Goal: Task Accomplishment & Management: Complete application form

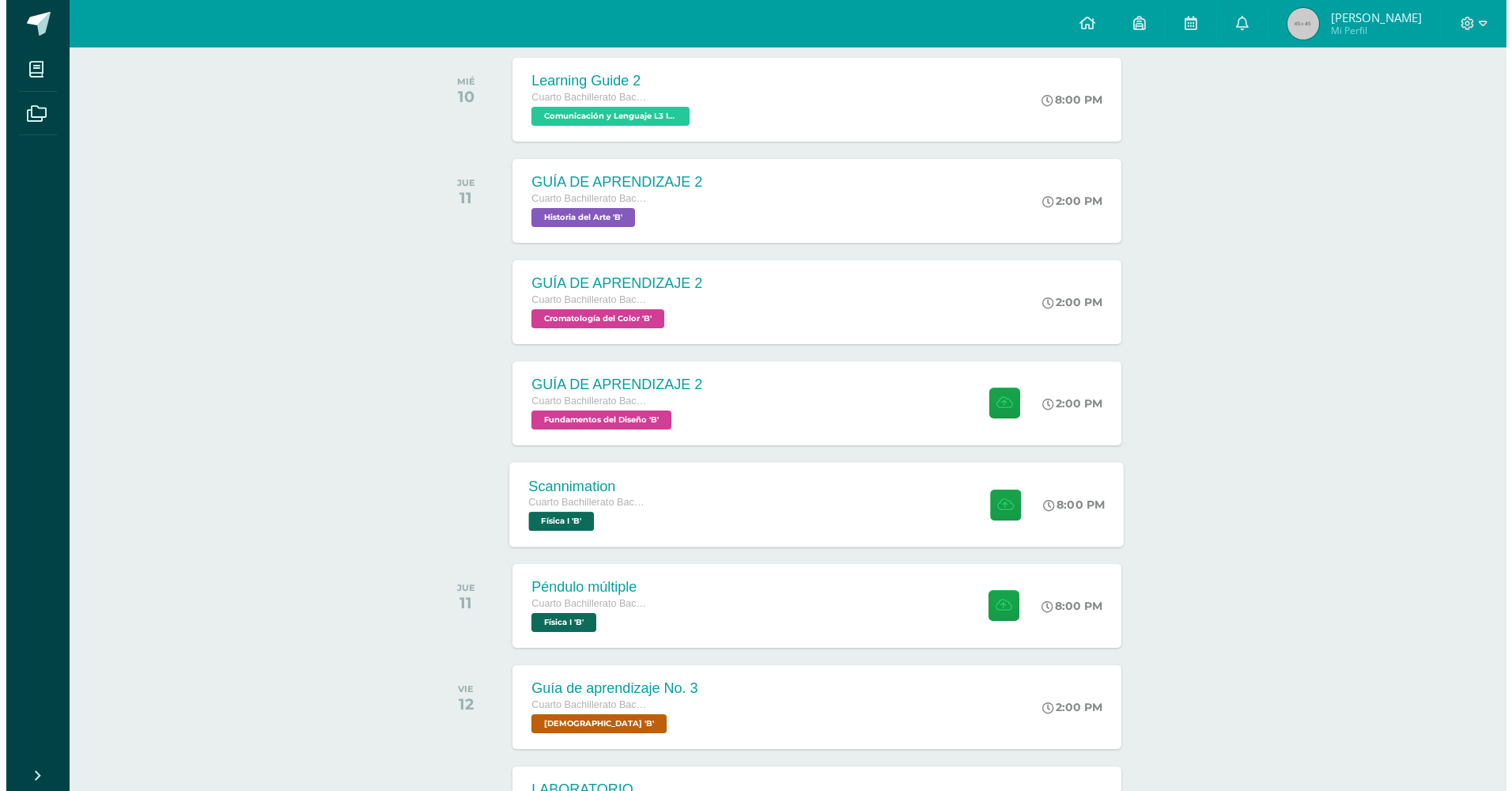
scroll to position [369, 0]
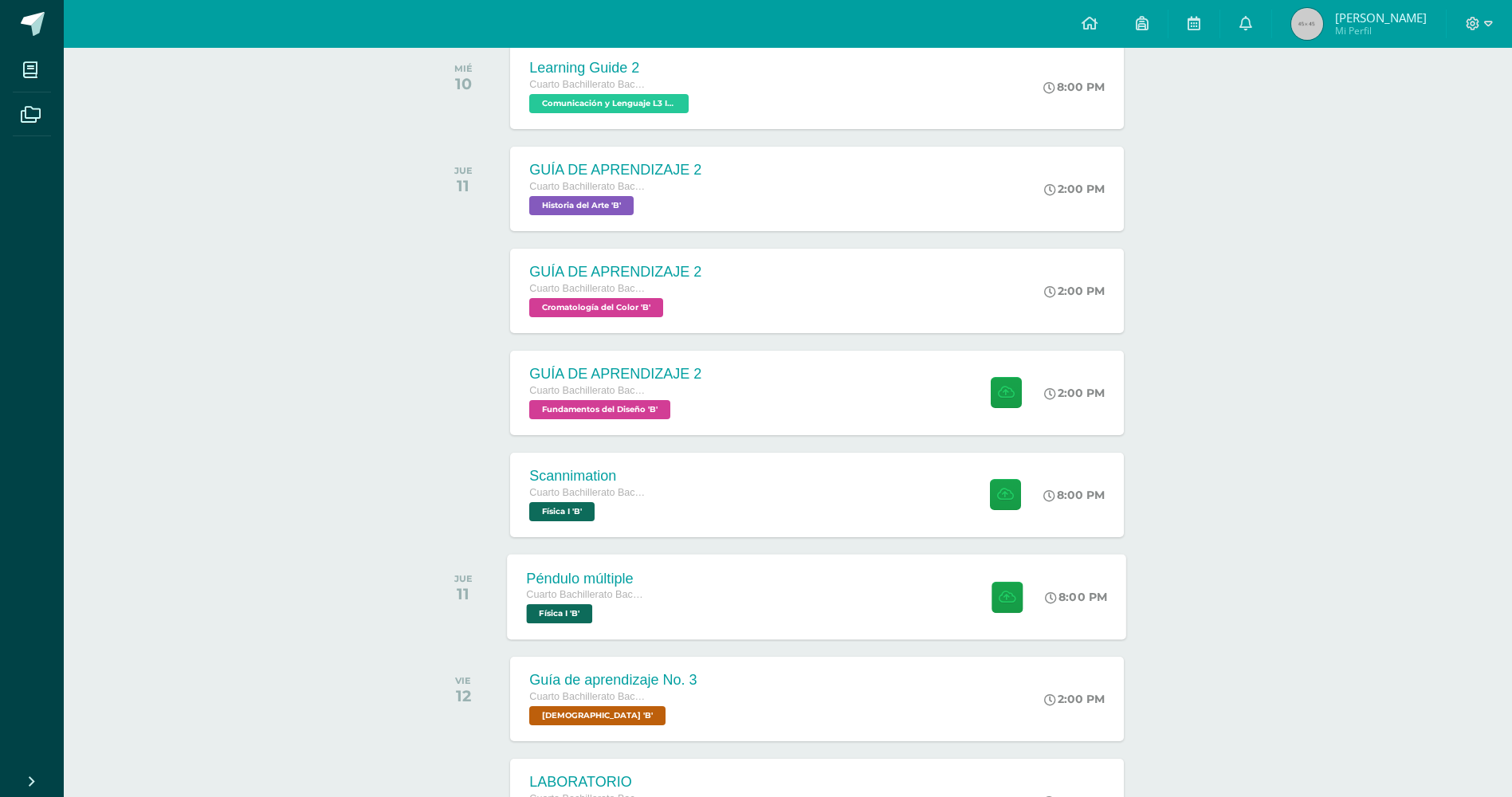
click at [817, 603] on div "Péndulo múltiple Cuarto Bachillerato Bachillerato en CCLL con Orientación en Di…" at bounding box center [817, 596] width 620 height 85
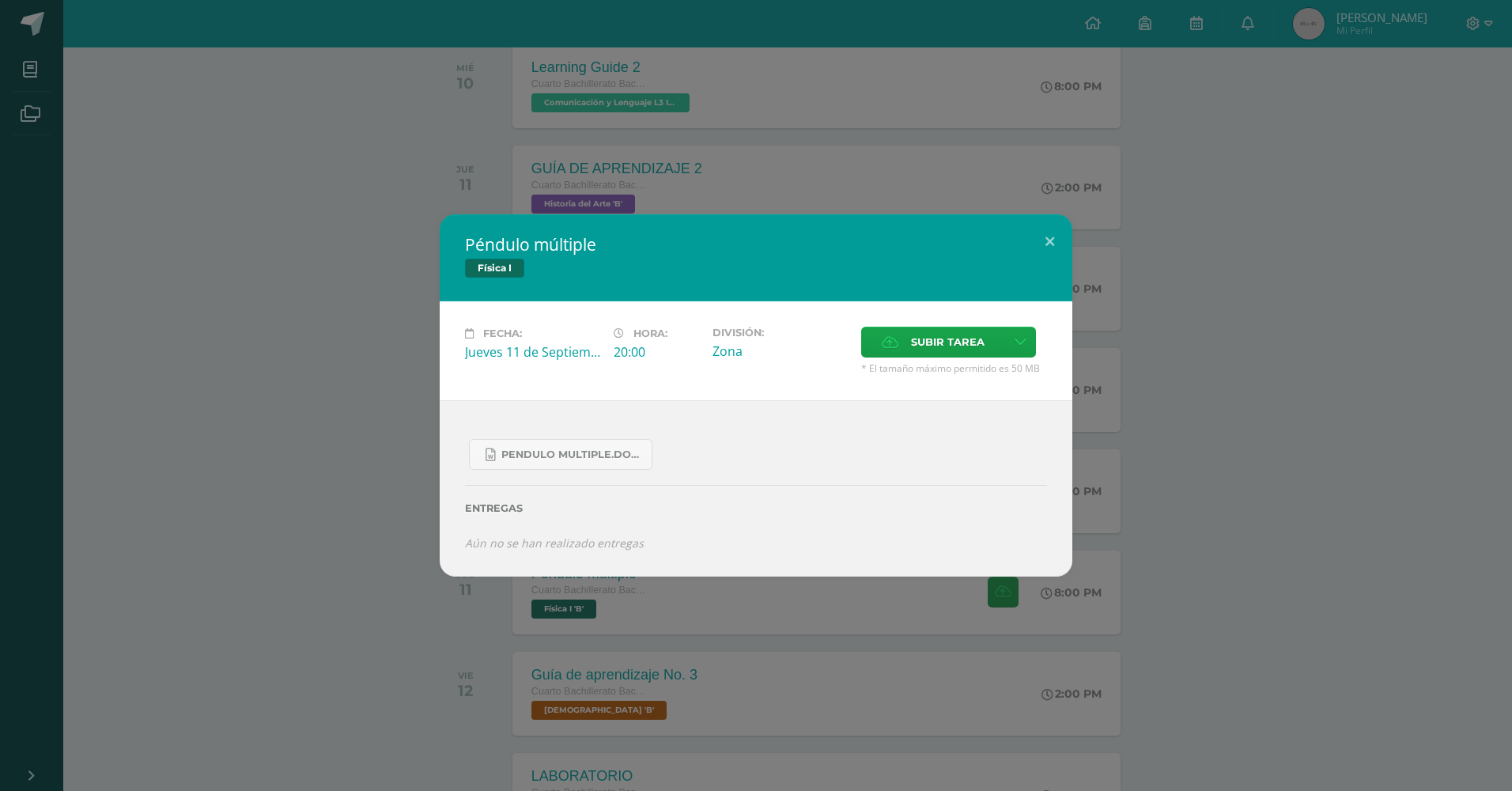
click at [794, 649] on div "Péndulo múltiple Física I Fecha: [DATE] Hora: 20:00 División: Zona" at bounding box center [756, 396] width 1512 height 791
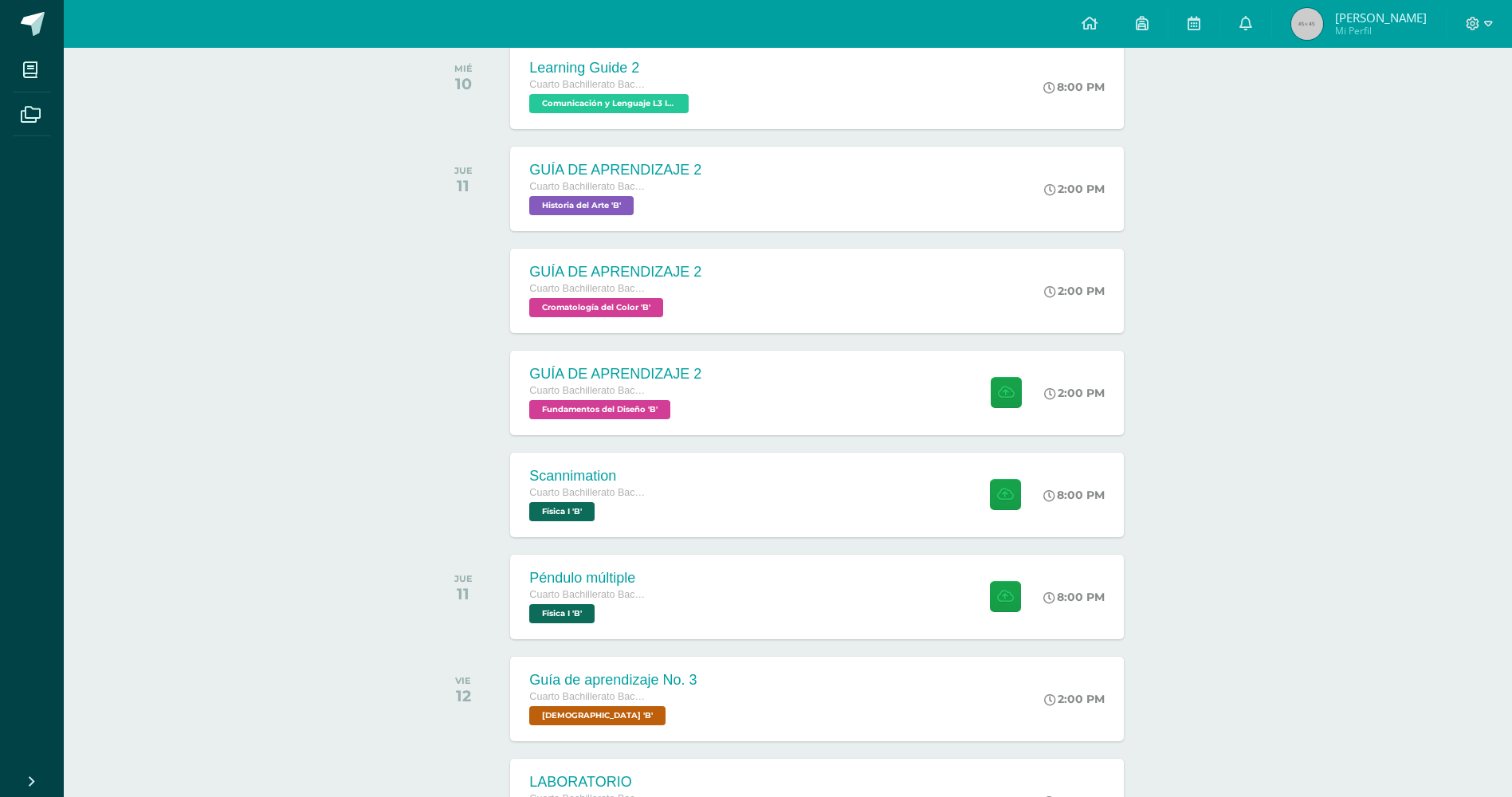
click at [763, 610] on div "Péndulo múltiple Cuarto Bachillerato Bachillerato en CCLL con Orientación en Di…" at bounding box center [816, 597] width 613 height 84
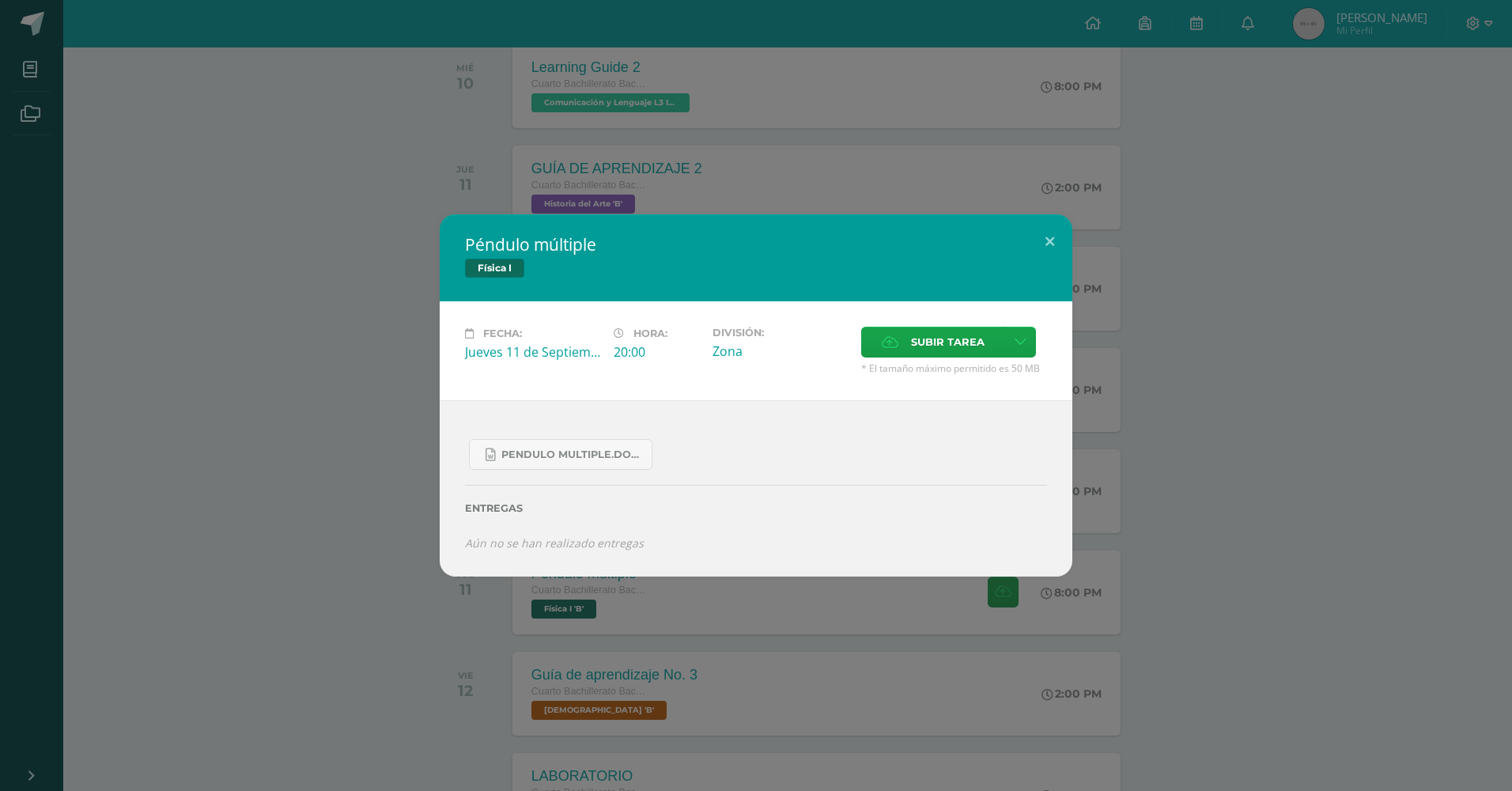
click at [934, 360] on div "Subir tarea" at bounding box center [954, 343] width 186 height 35
click at [912, 361] on div "Subir tarea" at bounding box center [954, 343] width 186 height 35
click at [916, 353] on span "Subir tarea" at bounding box center [947, 342] width 73 height 29
click at [0, 0] on input "Subir tarea" at bounding box center [0, 0] width 0 height 0
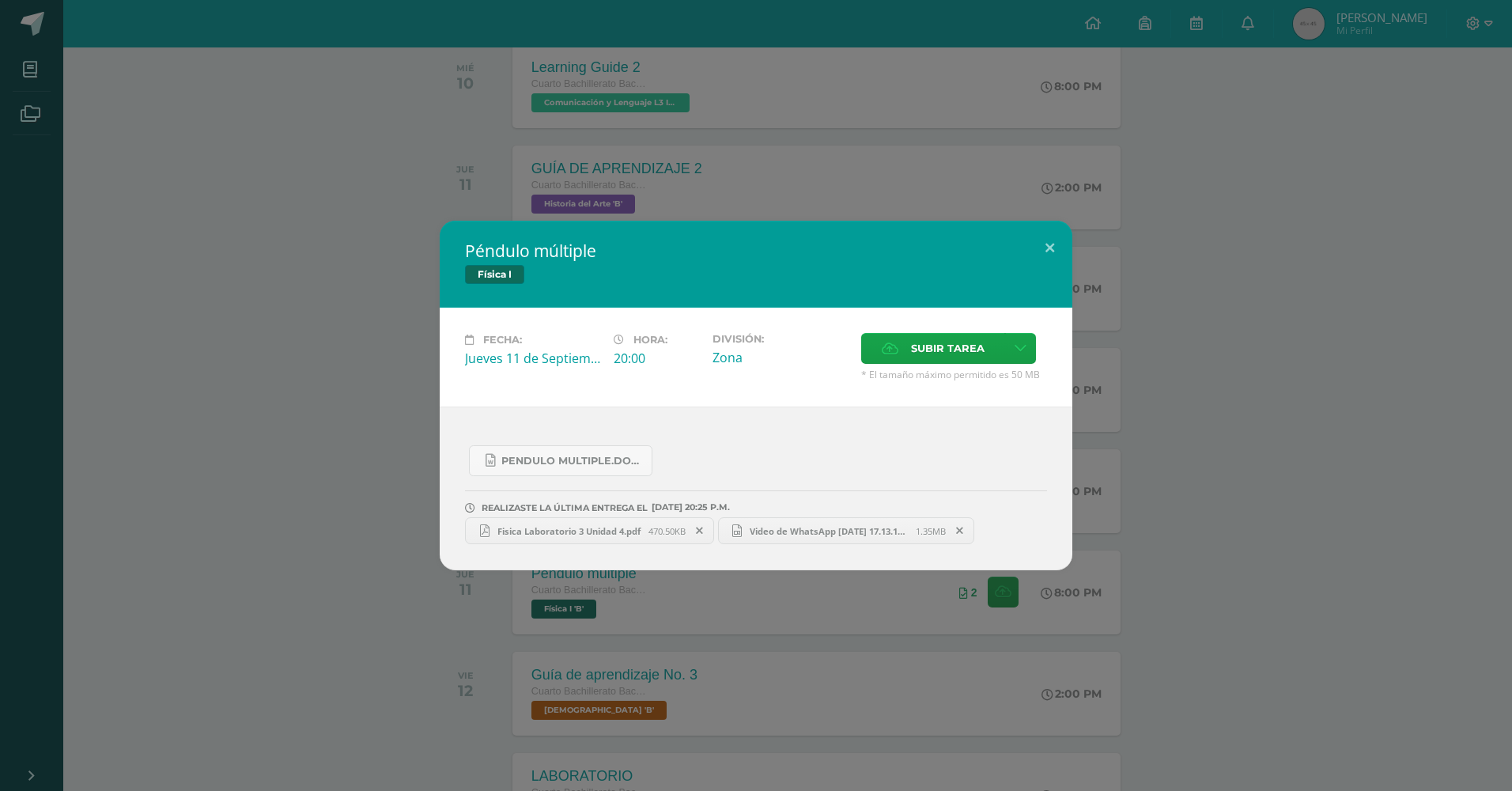
click at [790, 526] on span "Video de WhatsApp [DATE] 17.13.11_a5613ef6.mp4" at bounding box center [829, 531] width 174 height 12
click at [840, 193] on div "Péndulo múltiple Física I Fecha: [DATE] Hora: 20:00 División: Zona" at bounding box center [756, 396] width 1512 height 791
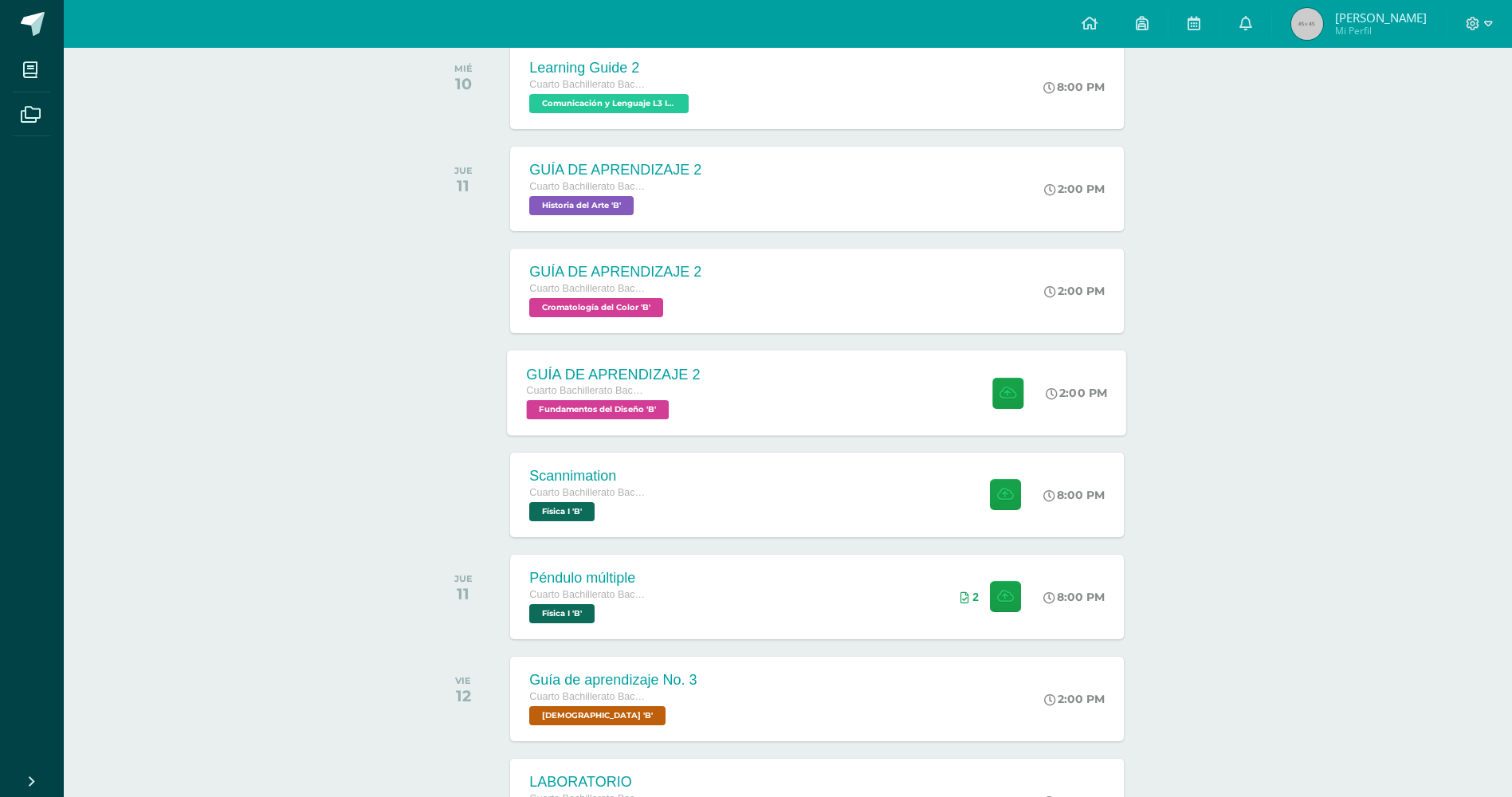
click at [686, 355] on div "GUÍA DE APRENDIZAJE 2 Cuarto Bachillerato Bachillerato en CCLL con Orientación …" at bounding box center [613, 392] width 212 height 85
